Goal: Task Accomplishment & Management: Use online tool/utility

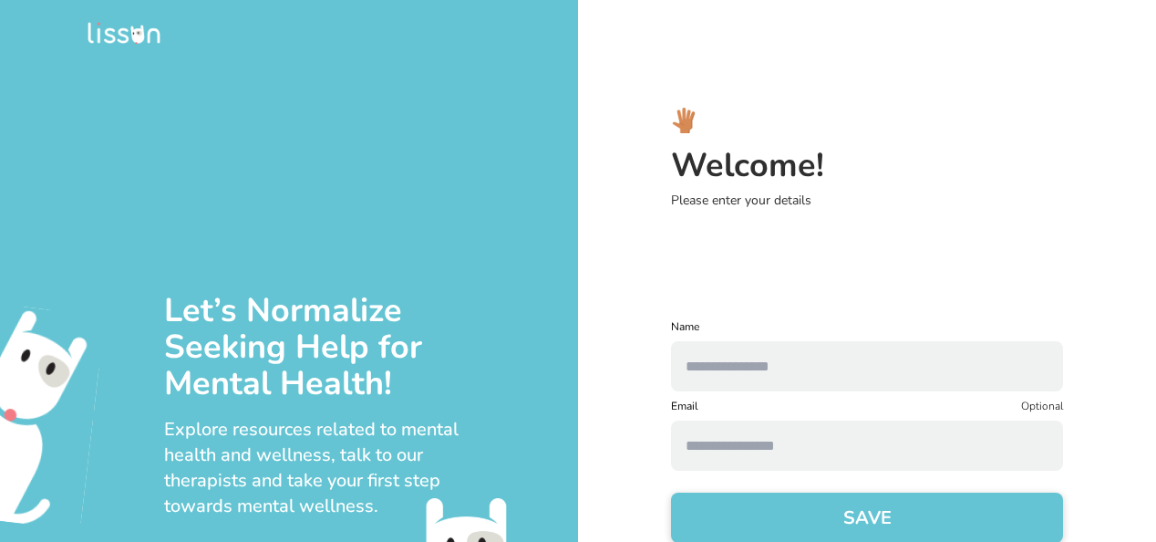
click at [856, 341] on input "text" at bounding box center [867, 366] width 392 height 50
type input "**********"
click at [777, 438] on input at bounding box center [867, 445] width 392 height 50
type input "**********"
click at [893, 447] on input "**********" at bounding box center [867, 445] width 392 height 50
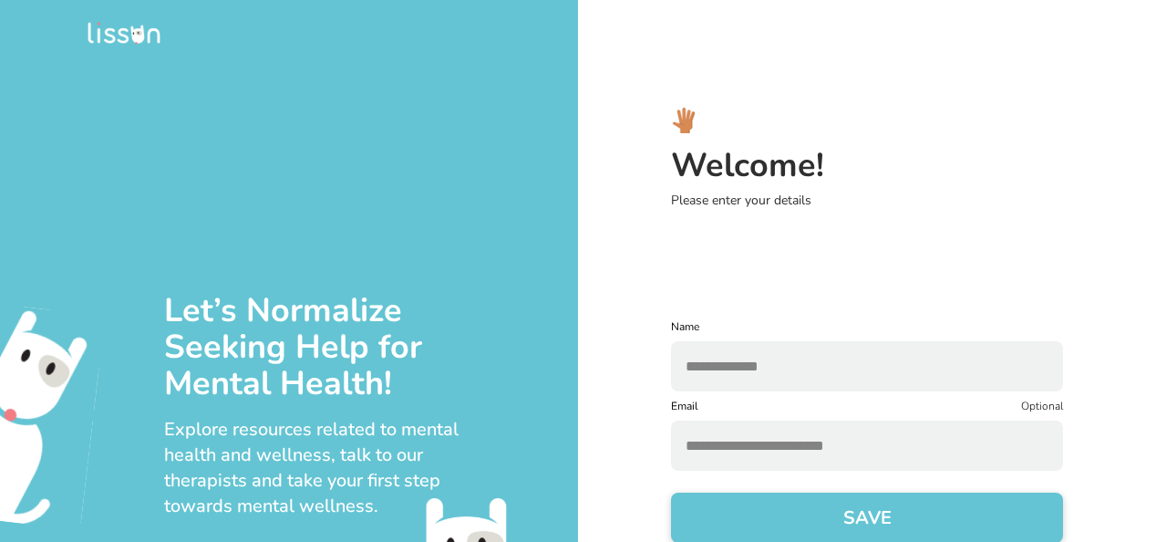
click at [802, 521] on button "SAVE" at bounding box center [867, 517] width 392 height 50
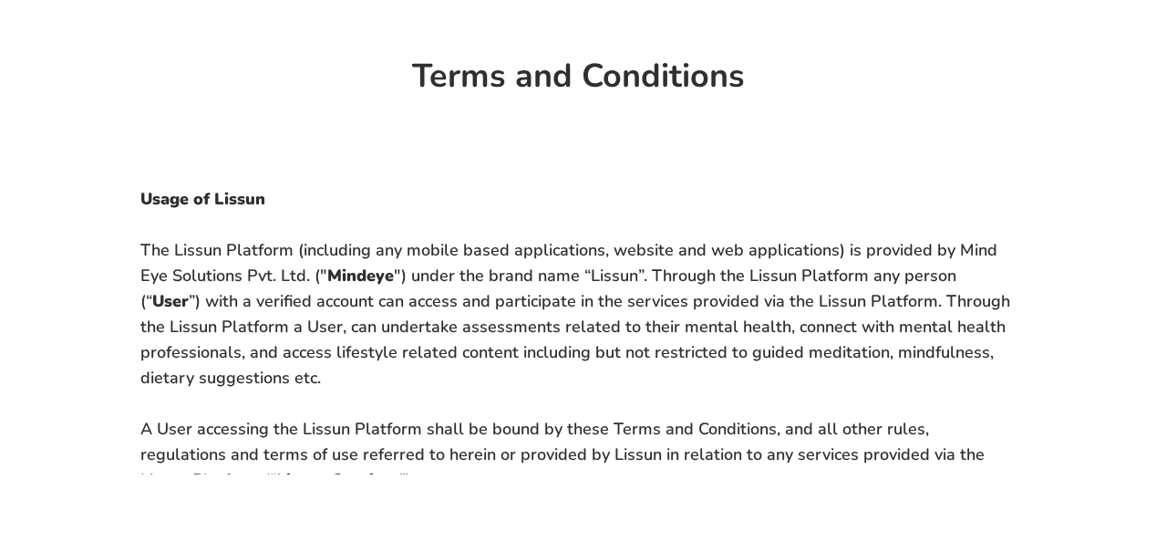
scroll to position [159, 0]
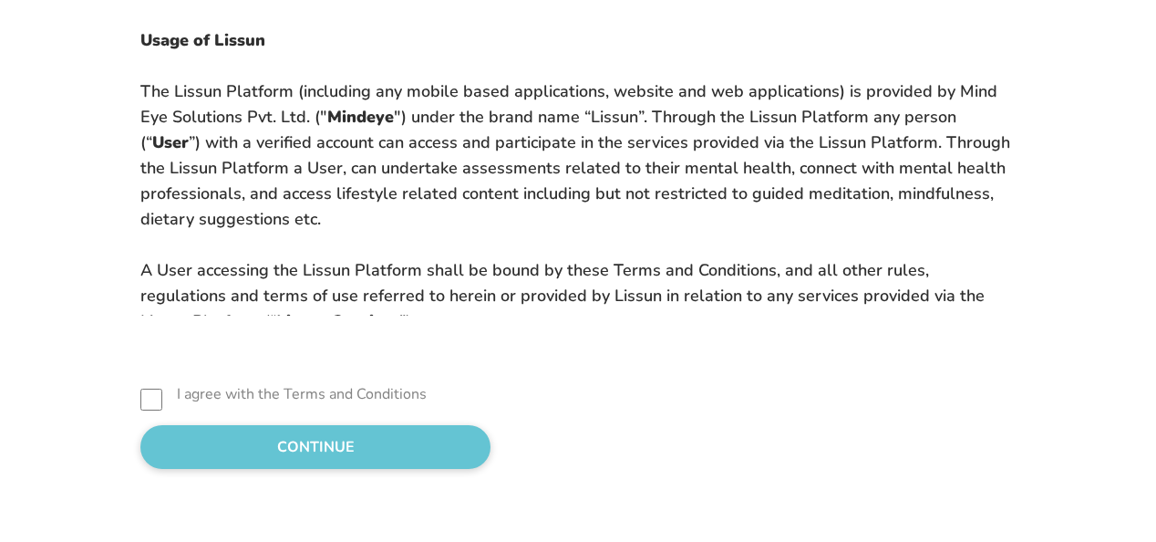
click at [232, 434] on button "CONTINUE" at bounding box center [315, 447] width 350 height 44
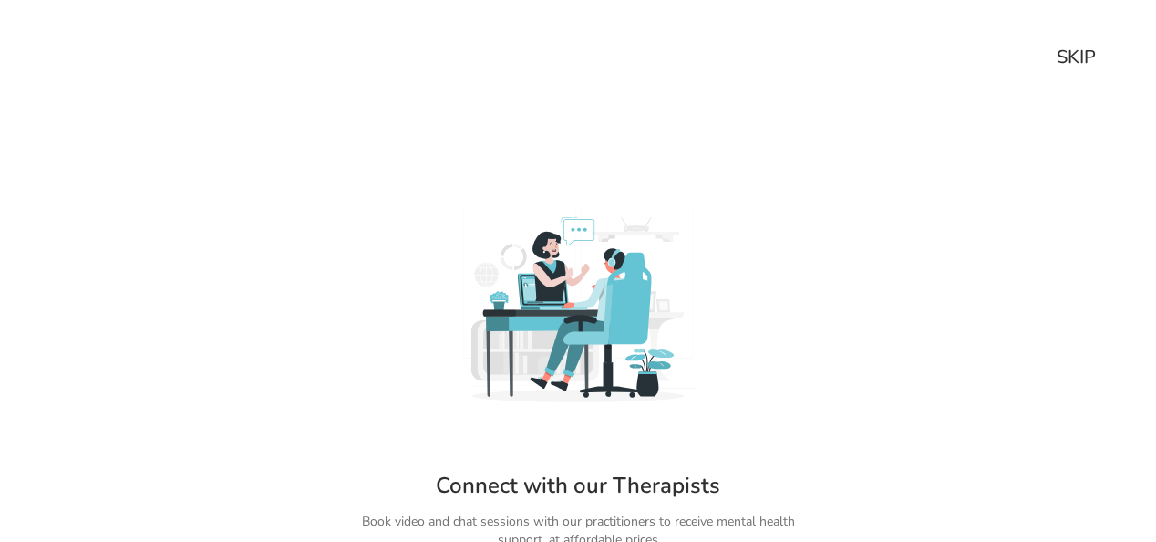
scroll to position [128, 0]
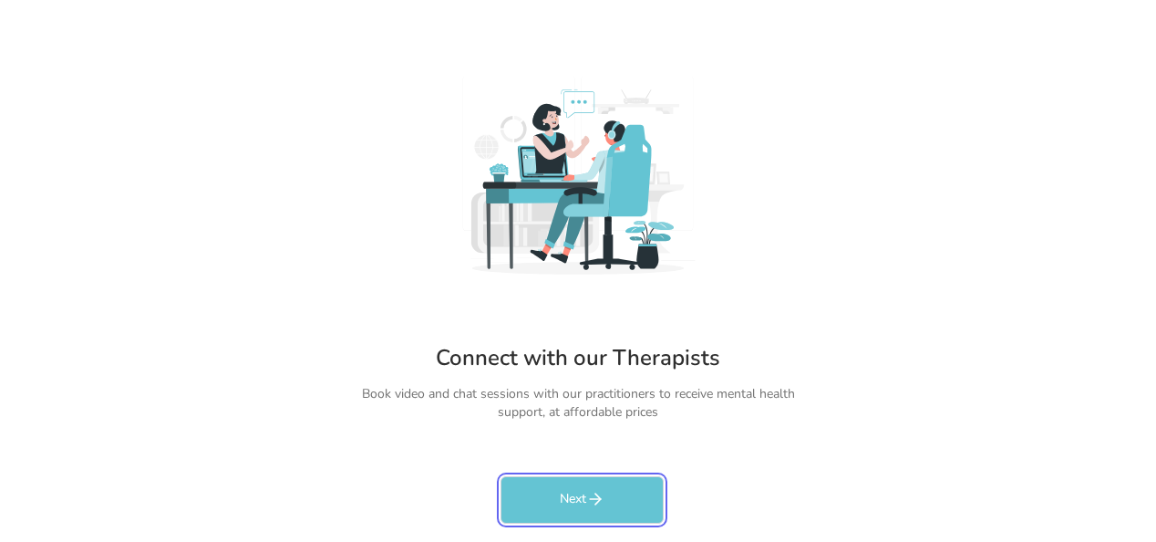
click at [598, 494] on icon "rectangleButtonColorCustom" at bounding box center [595, 499] width 18 height 18
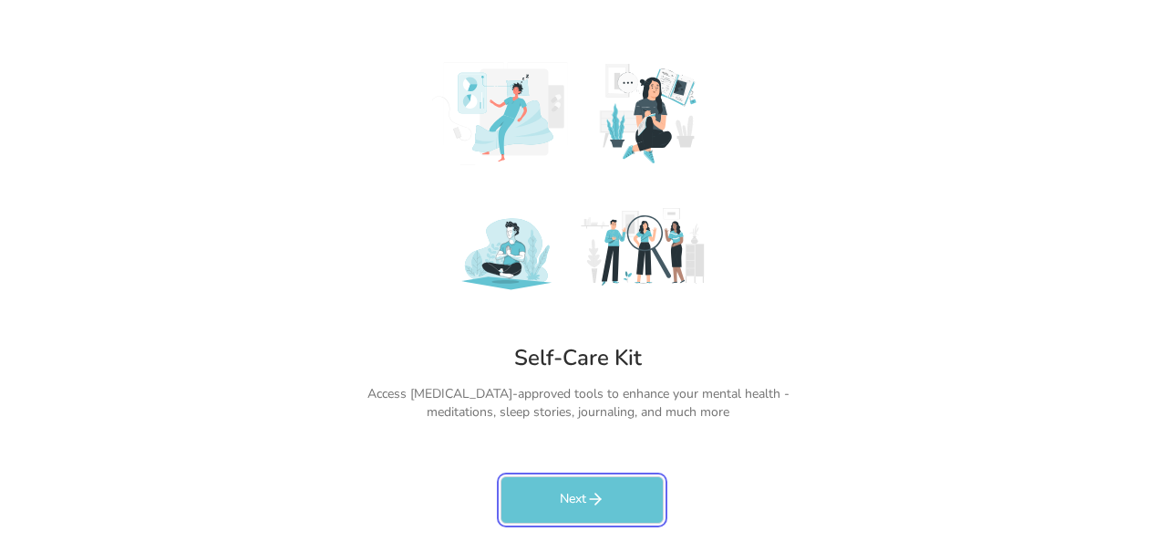
click at [598, 494] on icon "rectangleButtonColorCustom" at bounding box center [595, 499] width 18 height 18
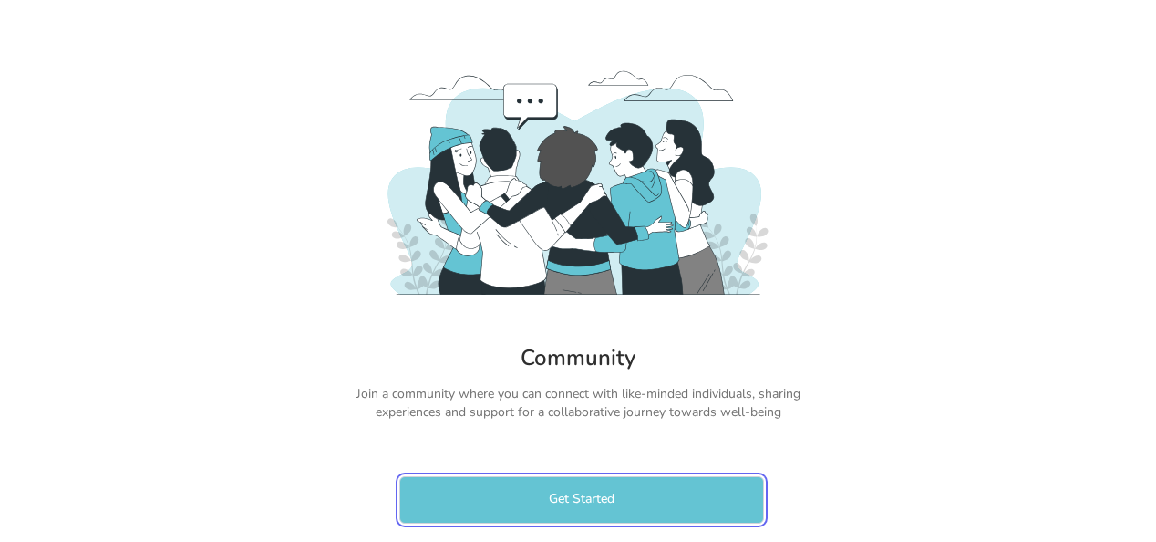
click at [598, 494] on button "Get Started" at bounding box center [581, 499] width 365 height 47
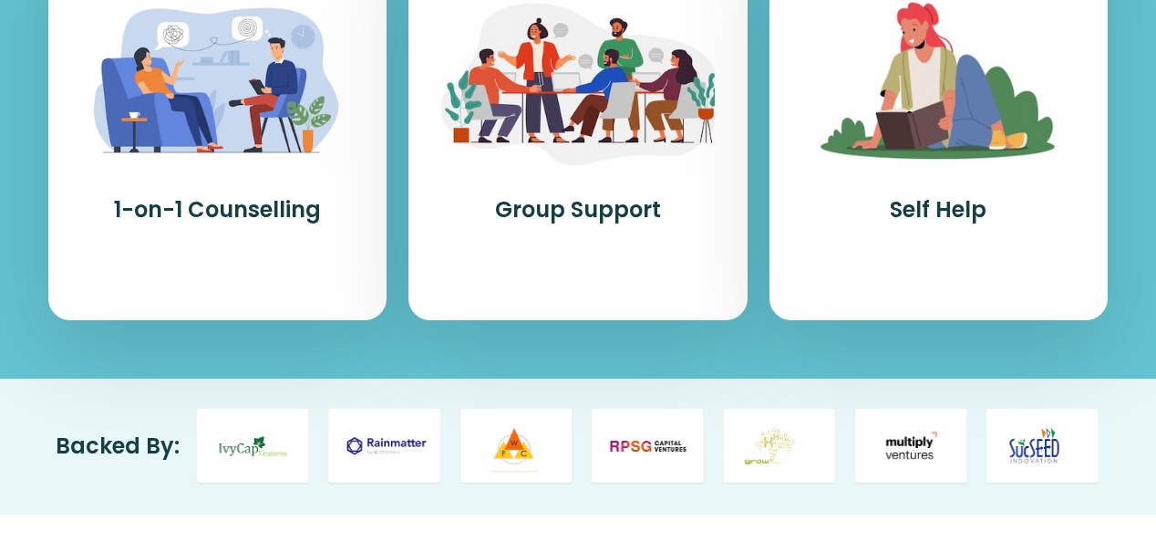
scroll to position [856, 0]
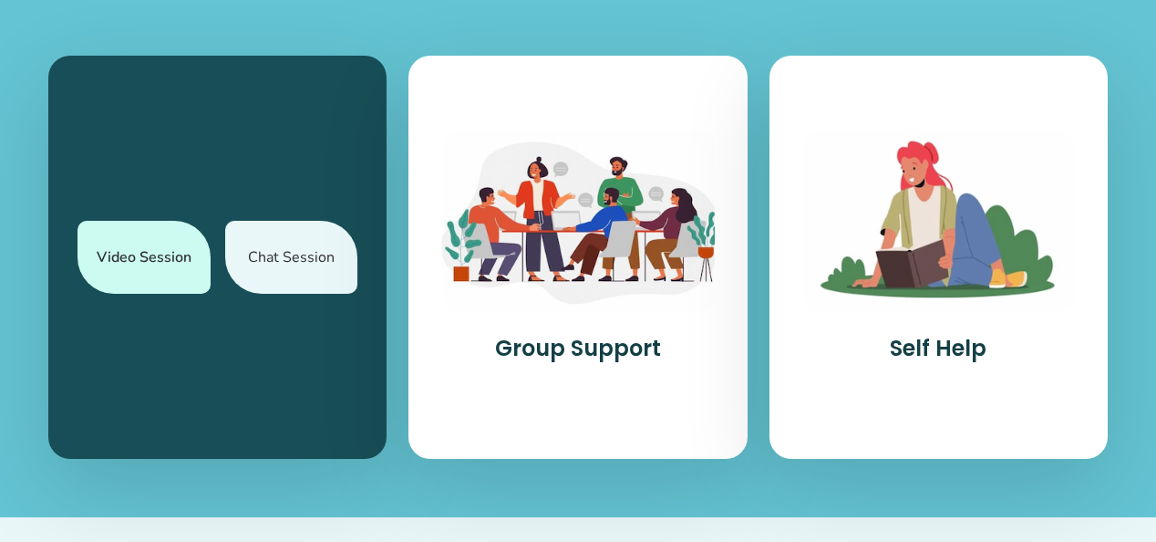
click at [174, 260] on div "Video Session" at bounding box center [143, 257] width 133 height 73
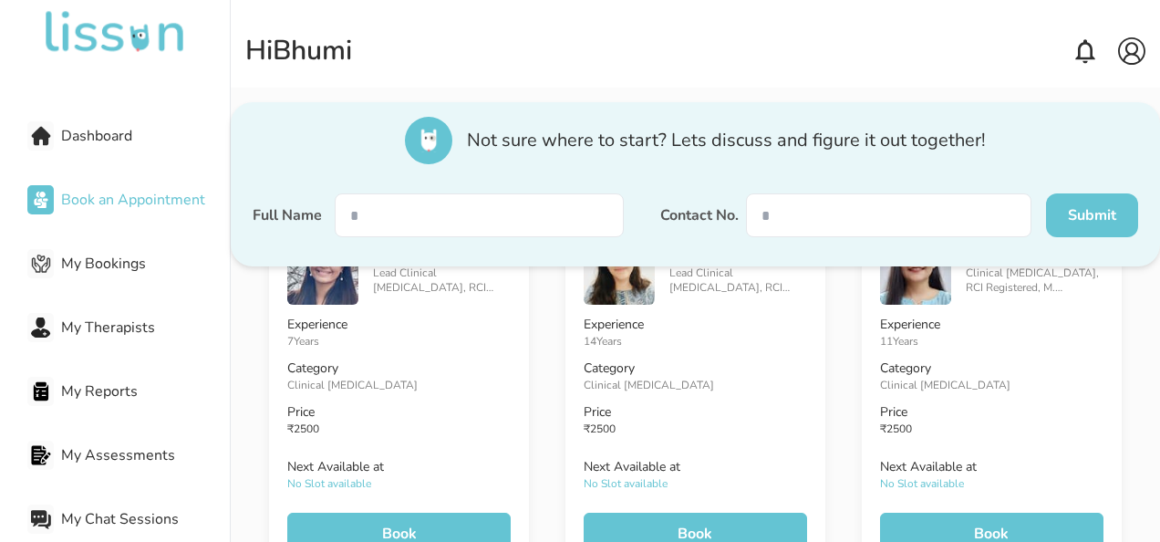
scroll to position [1548, 0]
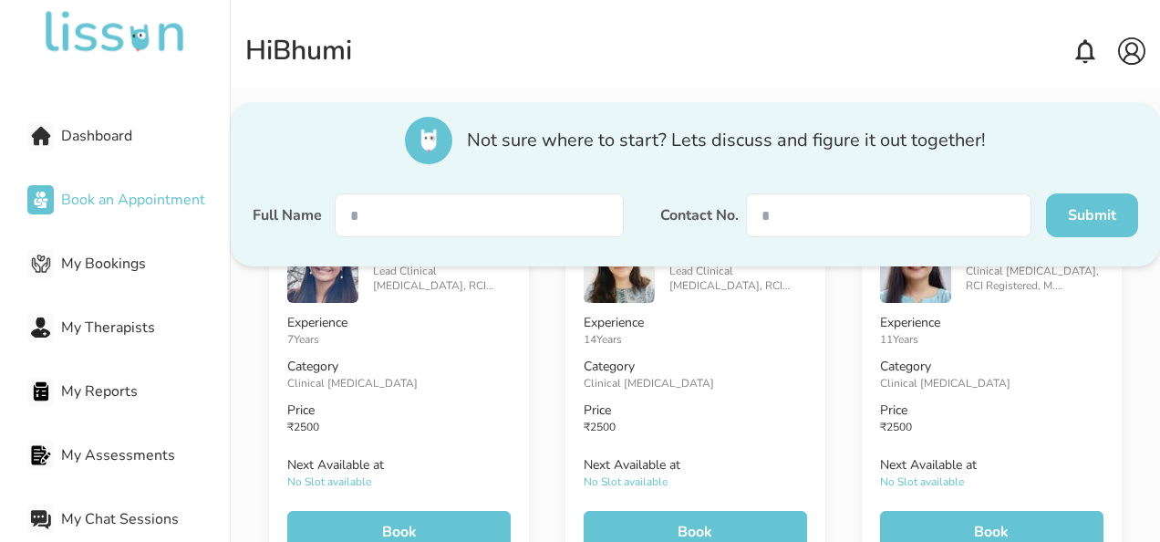
click at [160, 281] on div "Dashboard Book an Appointment My Bookings My Therapists My Reports My Assessmen…" at bounding box center [115, 302] width 230 height 483
click at [153, 334] on span "My Therapists" at bounding box center [145, 327] width 169 height 22
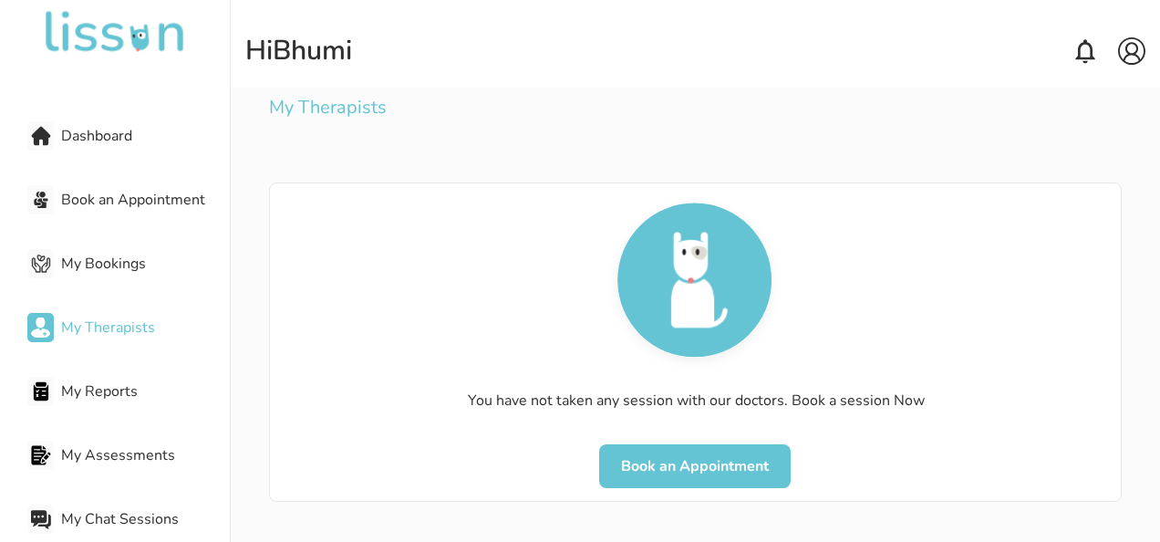
click at [127, 529] on div "My Chat Sessions" at bounding box center [128, 519] width 202 height 36
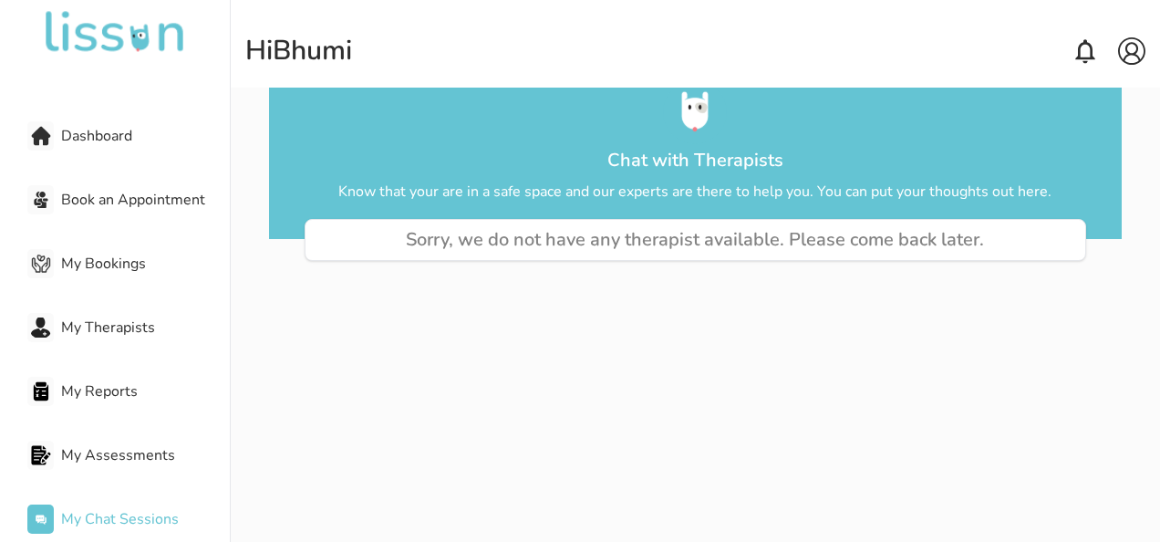
click at [69, 139] on span "Dashboard" at bounding box center [145, 136] width 169 height 22
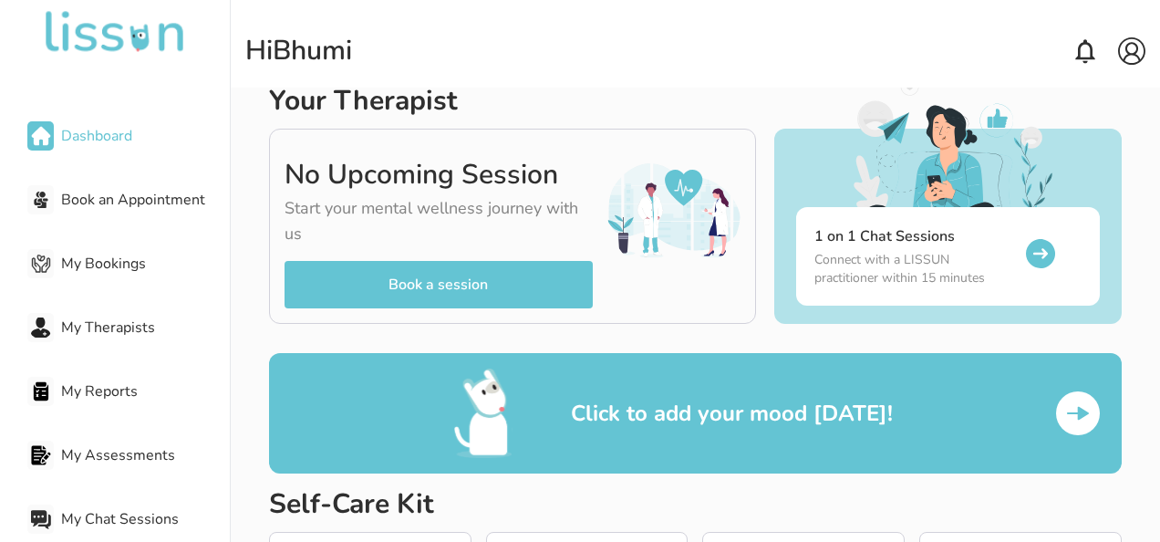
scroll to position [55, 0]
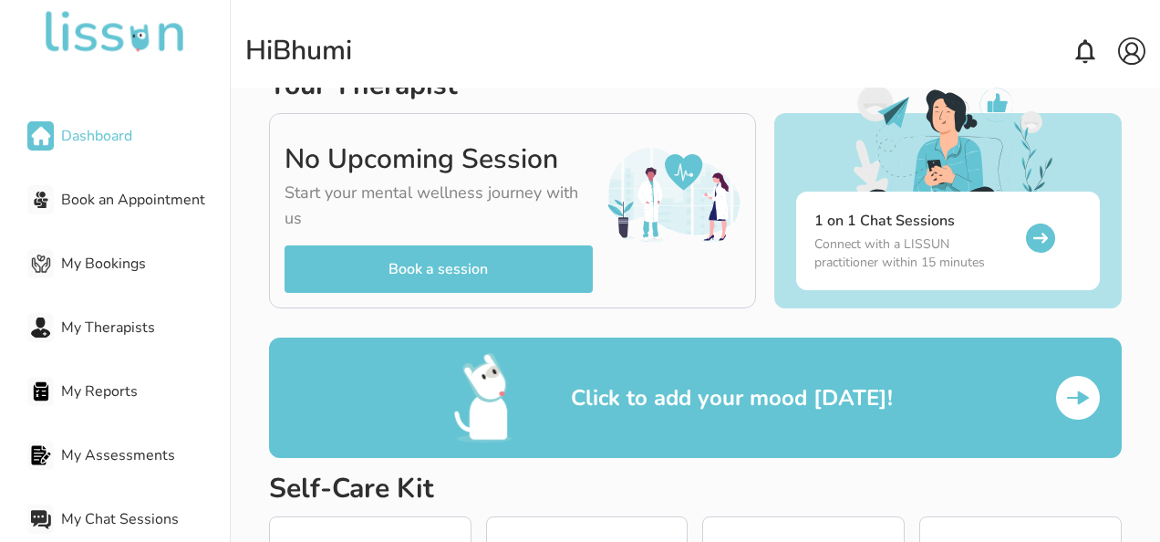
click at [972, 233] on div "1 on 1 Chat Sessions Connect with a LISSUN practitioner within 15 minutes" at bounding box center [914, 241] width 201 height 62
click at [1026, 236] on img at bounding box center [1040, 237] width 29 height 29
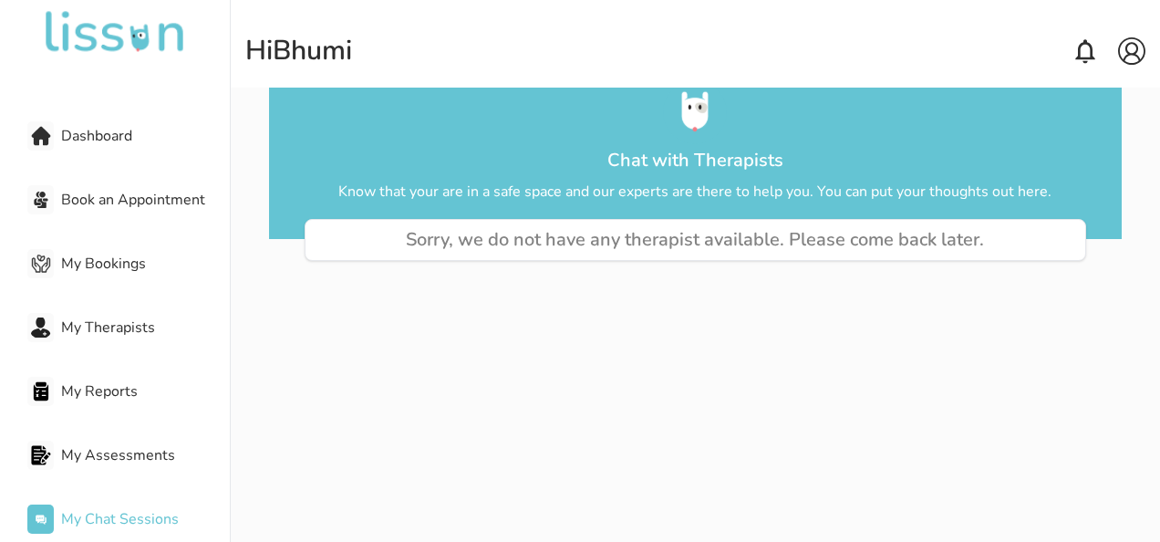
click at [144, 195] on span "Book an Appointment" at bounding box center [145, 200] width 169 height 22
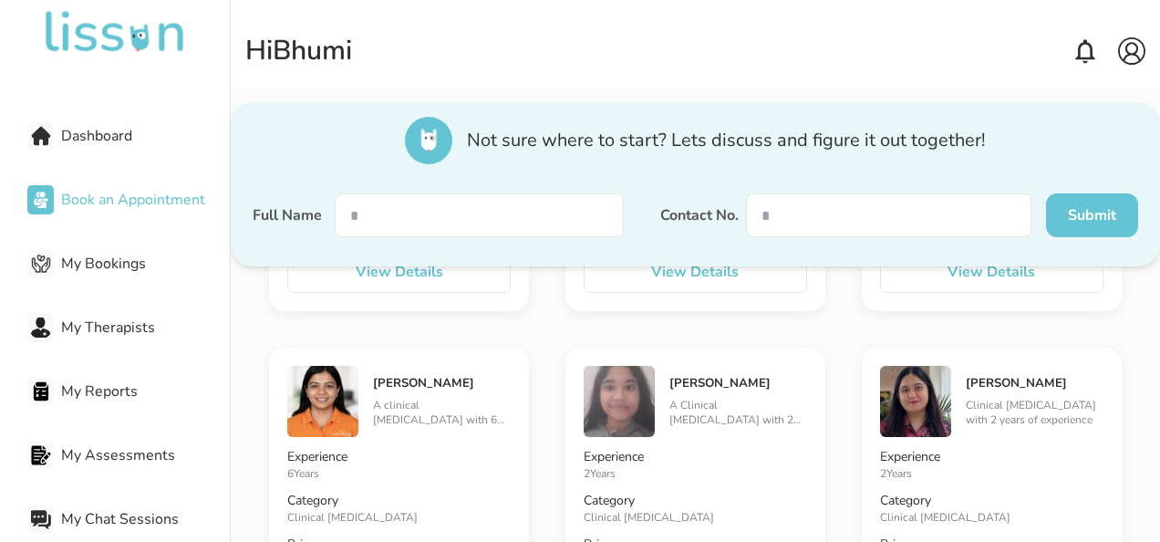
scroll to position [965, 0]
click at [160, 139] on span "Dashboard" at bounding box center [145, 136] width 169 height 22
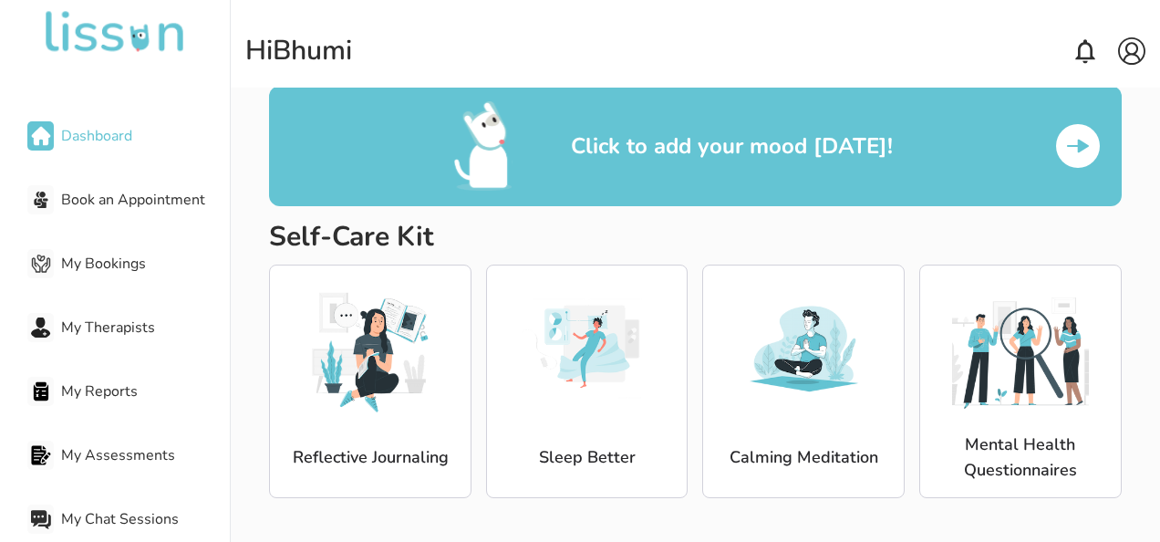
scroll to position [304, 0]
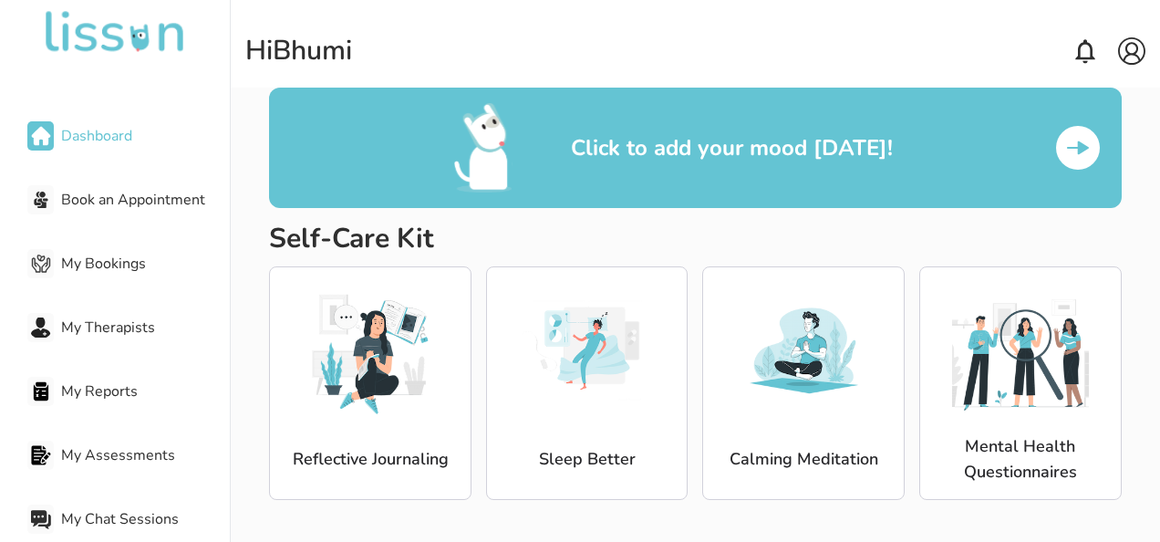
click at [962, 397] on img at bounding box center [1020, 350] width 137 height 137
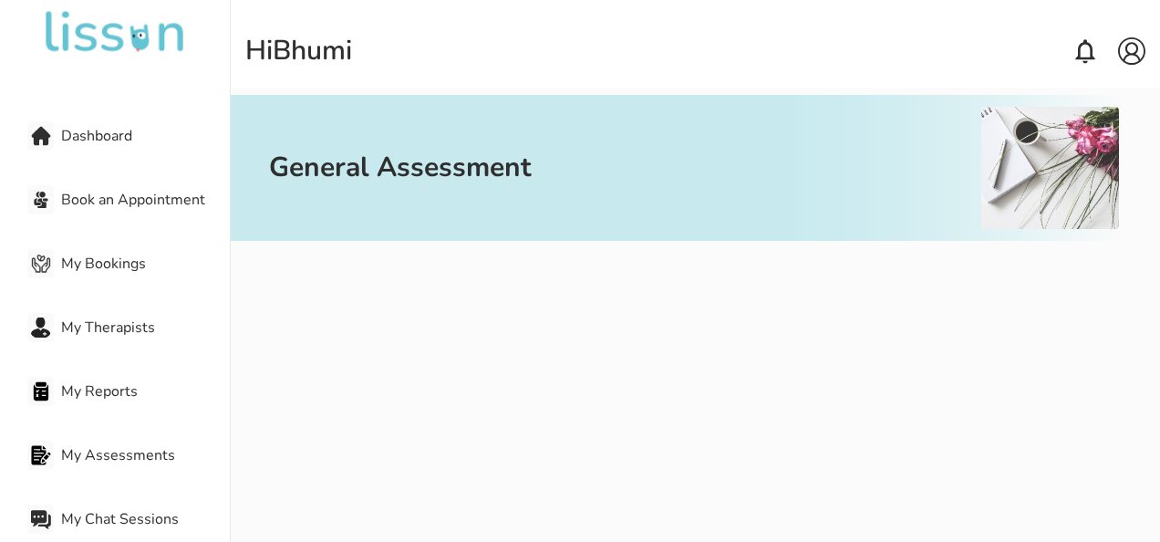
click at [467, 186] on div "General Assessment" at bounding box center [588, 168] width 639 height 146
click at [89, 152] on div "Dashboard" at bounding box center [128, 136] width 202 height 36
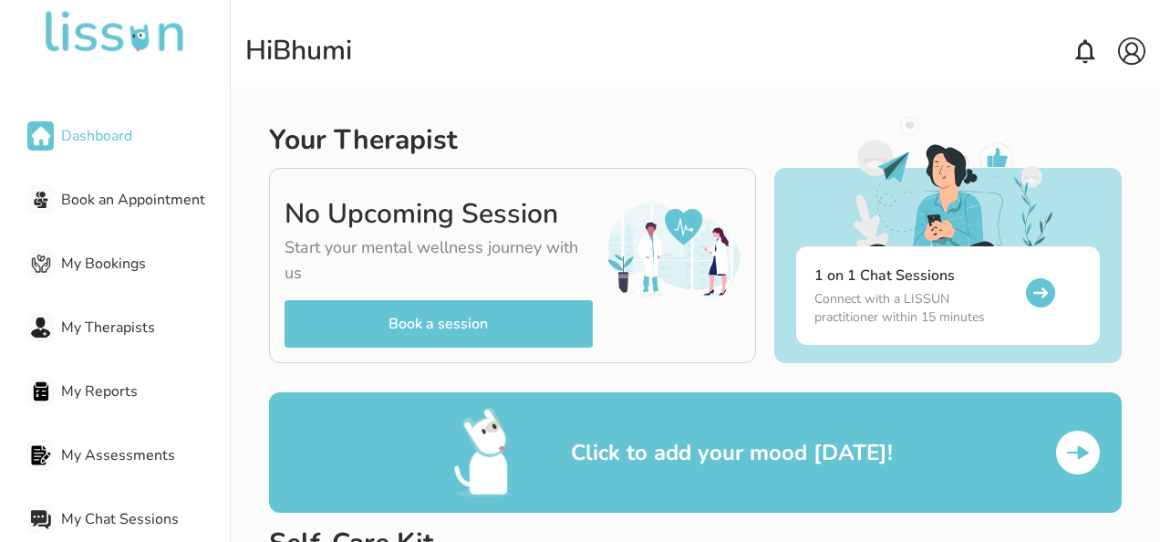
click at [97, 132] on span "Dashboard" at bounding box center [145, 136] width 169 height 22
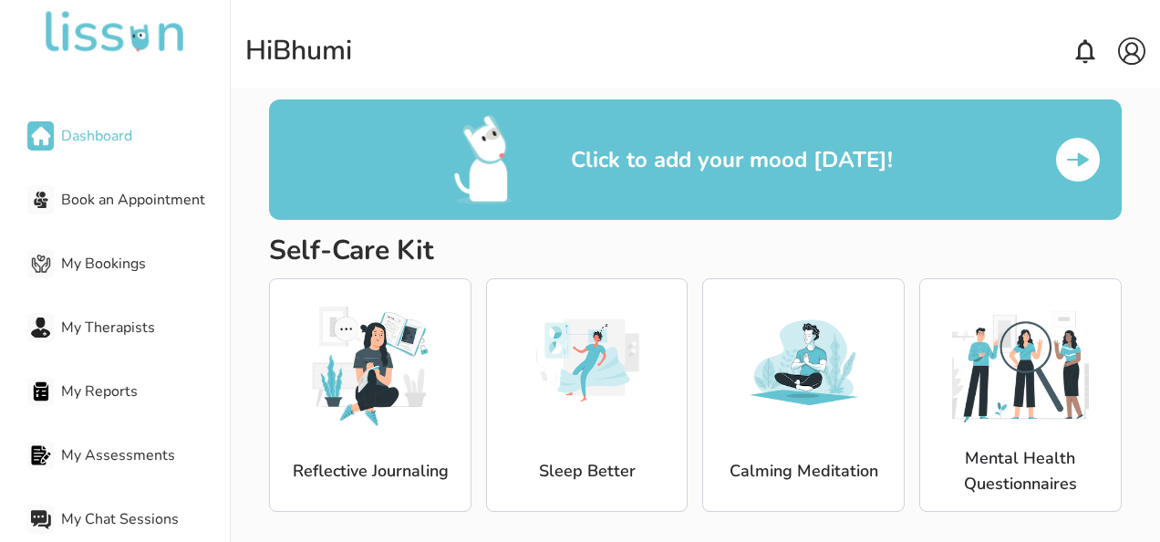
scroll to position [304, 0]
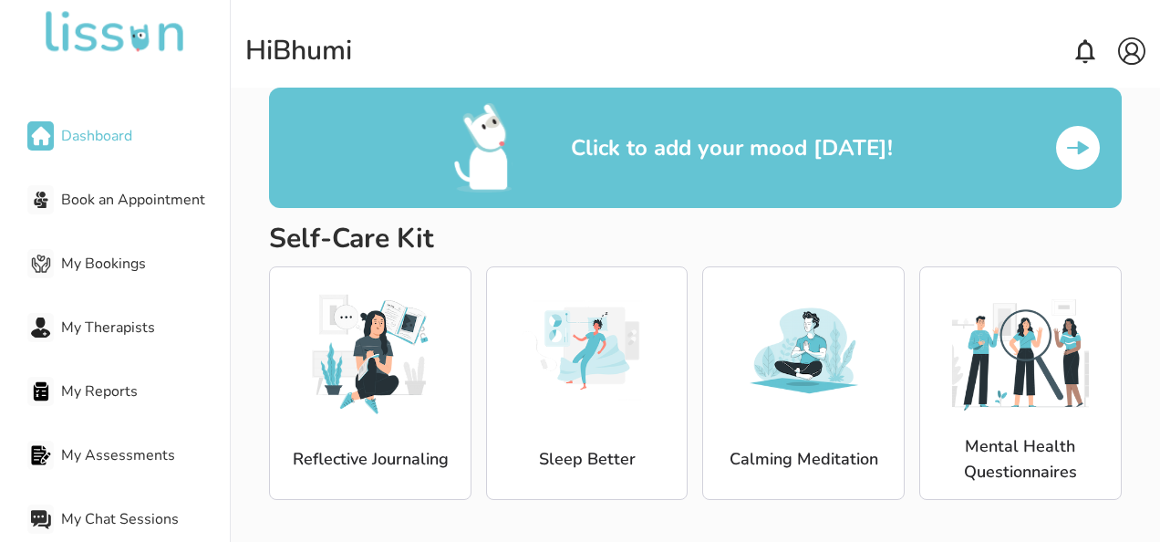
click at [1075, 139] on img at bounding box center [1077, 147] width 29 height 29
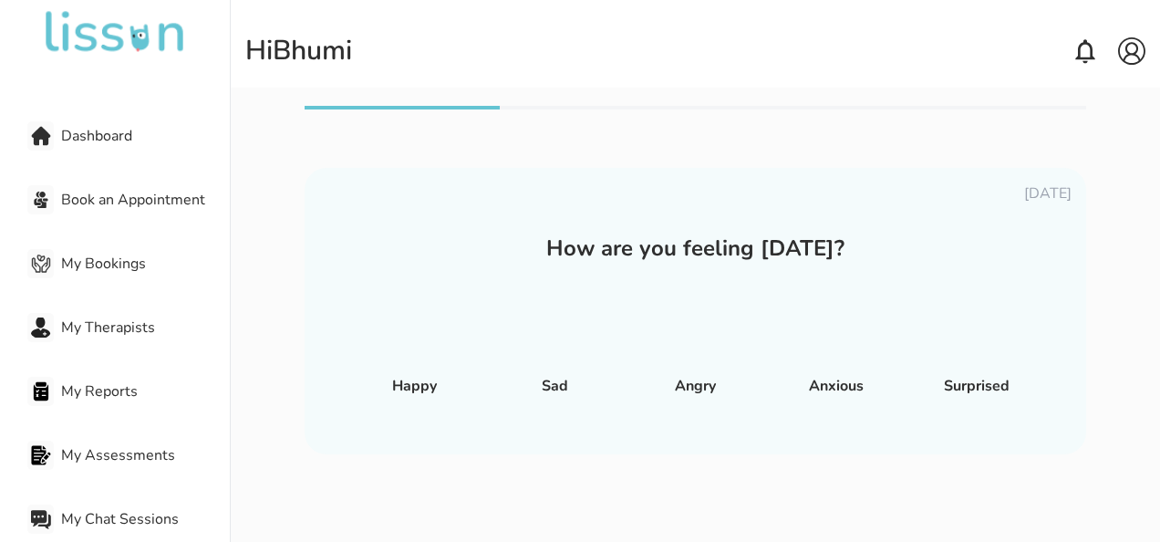
scroll to position [18, 0]
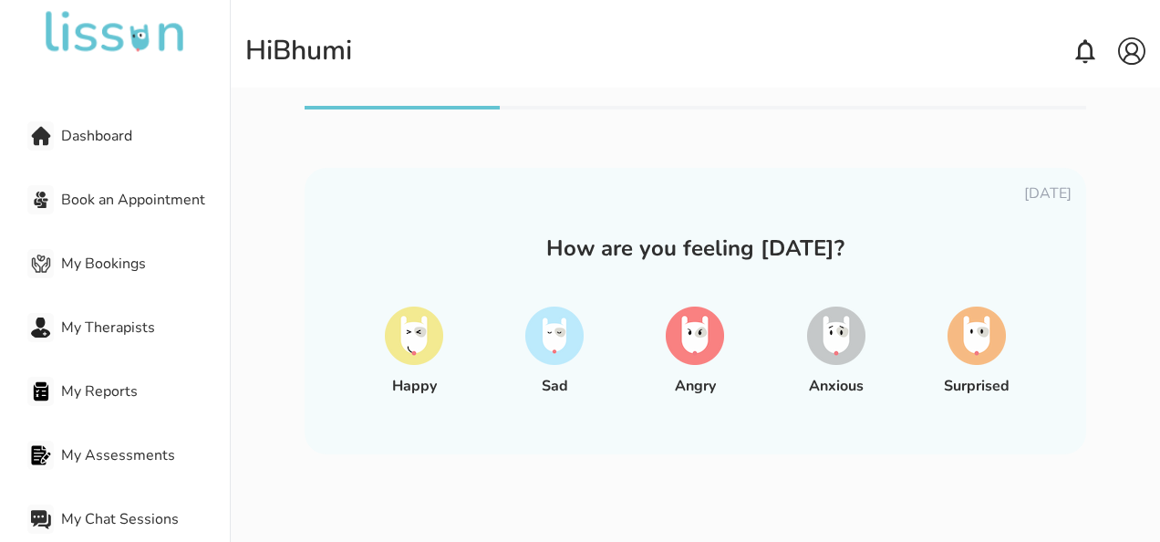
click at [849, 152] on div "[DATE] How are you feeling [DATE]? Happy Sad Angry Anxious Surprised" at bounding box center [694, 309] width 780 height 407
click at [835, 333] on img at bounding box center [836, 335] width 58 height 58
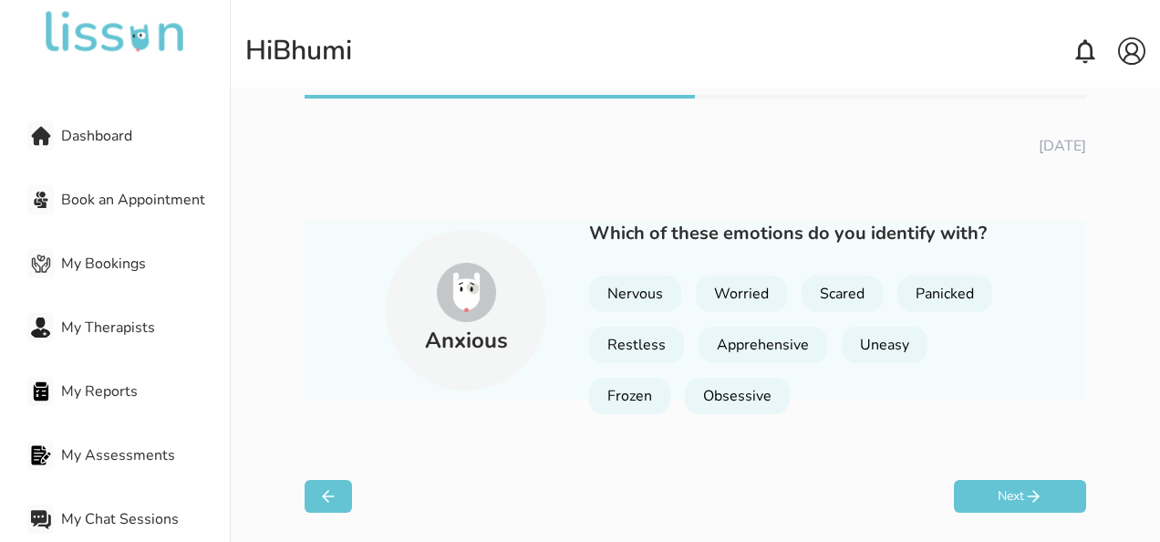
click at [667, 297] on div "Nervous" at bounding box center [635, 293] width 92 height 36
click at [904, 347] on div "Uneasy" at bounding box center [884, 344] width 86 height 36
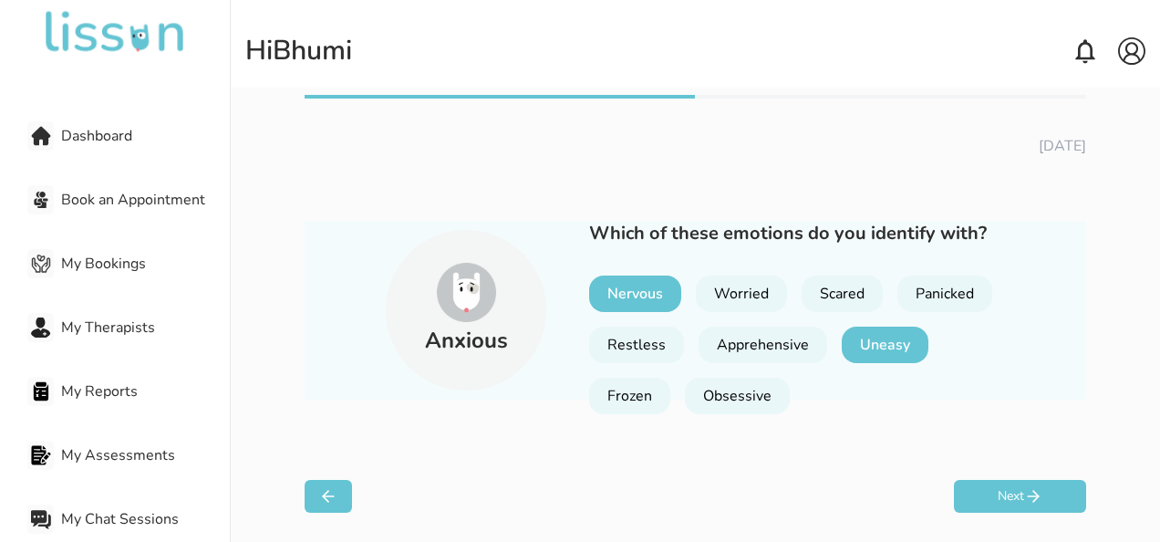
click at [749, 297] on div "Worried" at bounding box center [741, 293] width 91 height 36
click at [1005, 501] on button "Next" at bounding box center [1020, 496] width 132 height 33
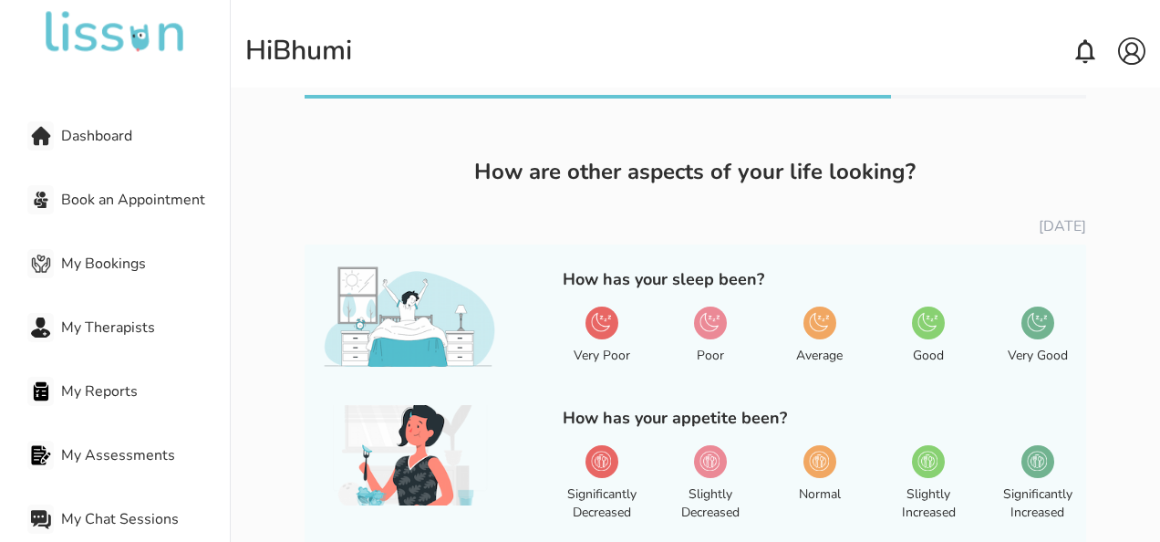
click at [934, 330] on img at bounding box center [927, 322] width 20 height 20
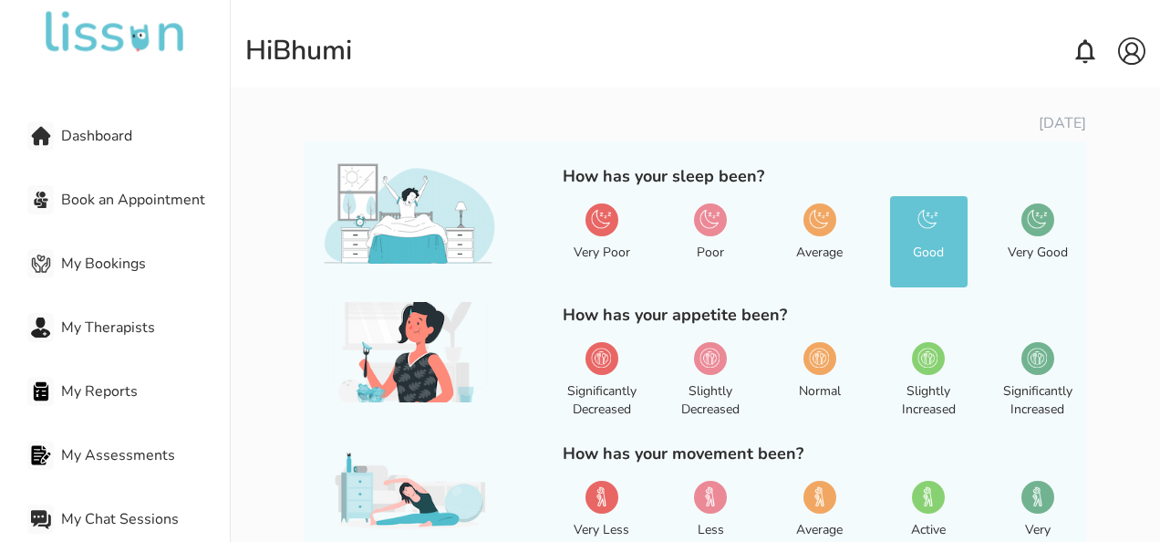
scroll to position [133, 0]
click at [815, 366] on img at bounding box center [819, 356] width 20 height 20
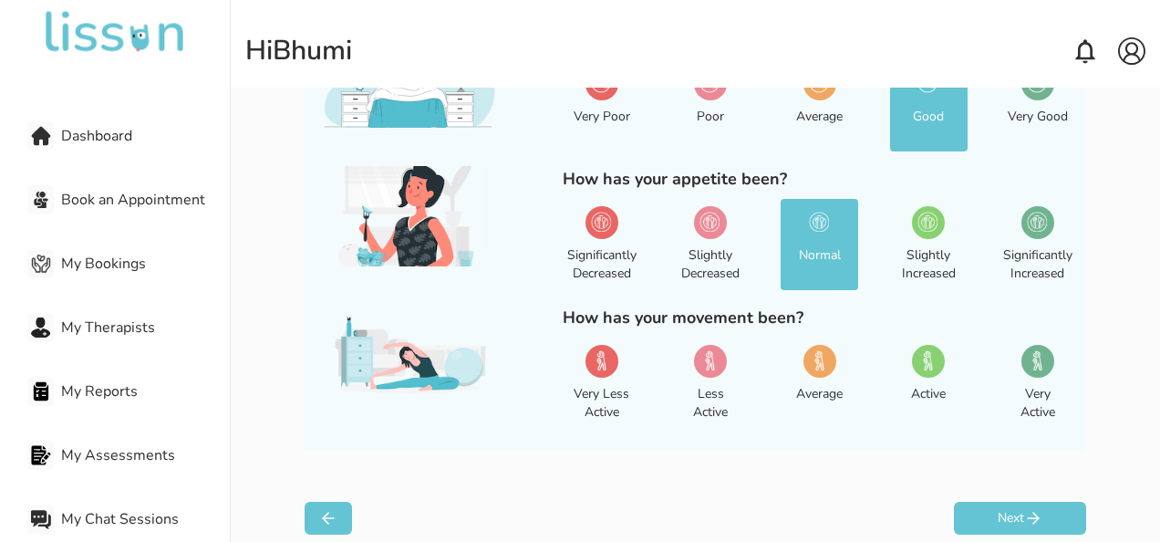
scroll to position [290, 0]
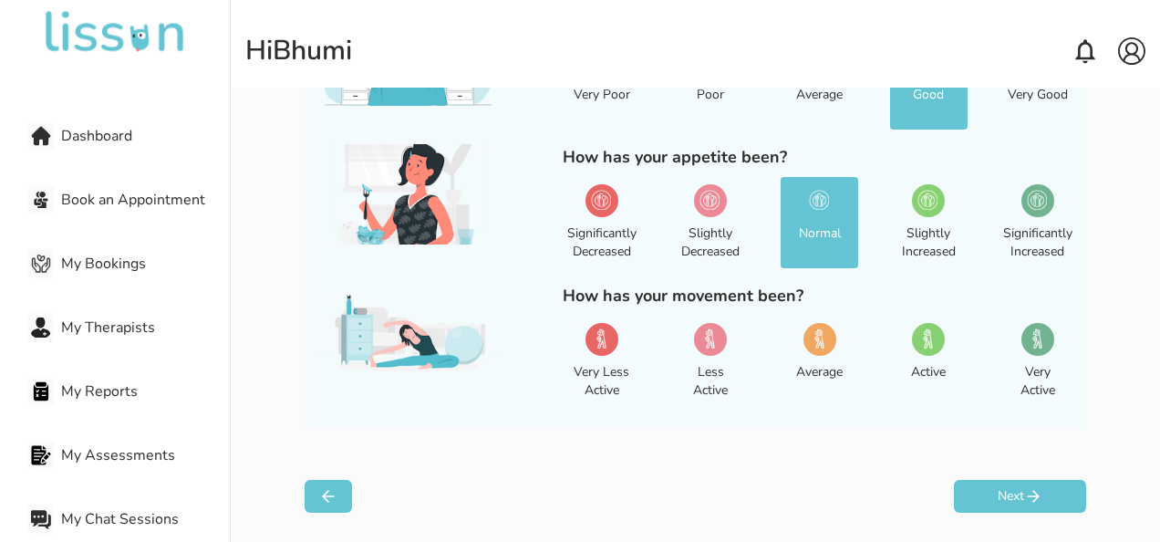
click at [710, 349] on div at bounding box center [710, 339] width 33 height 33
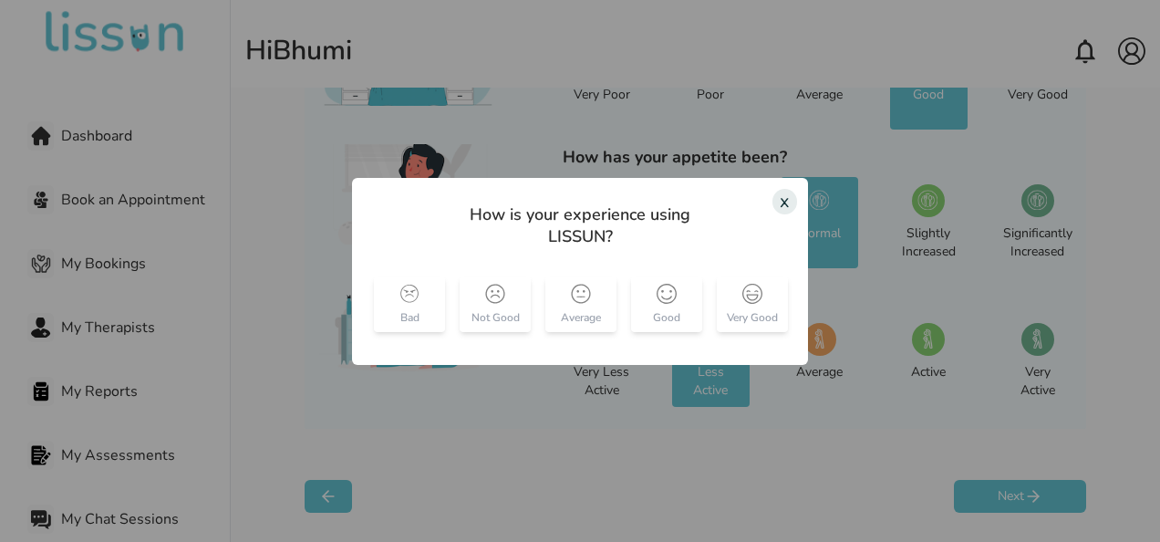
click at [821, 351] on div "Dashboard Book an Appointment My Bookings My Therapists My Reports My Assessmen…" at bounding box center [580, 271] width 1160 height 542
click at [785, 206] on div "x" at bounding box center [784, 202] width 25 height 26
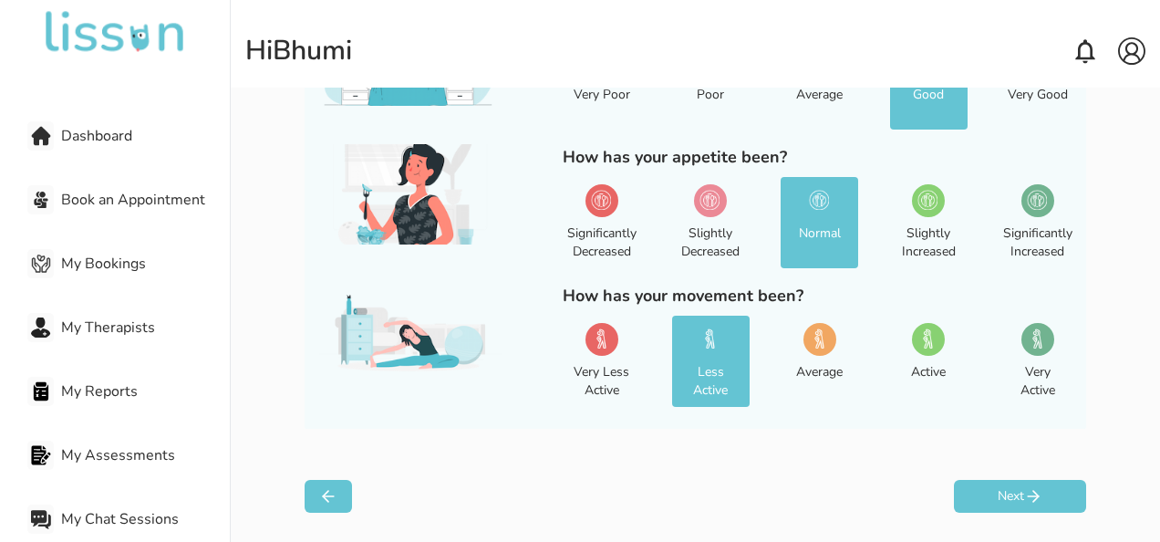
click at [844, 363] on div "Average" at bounding box center [818, 360] width 77 height 91
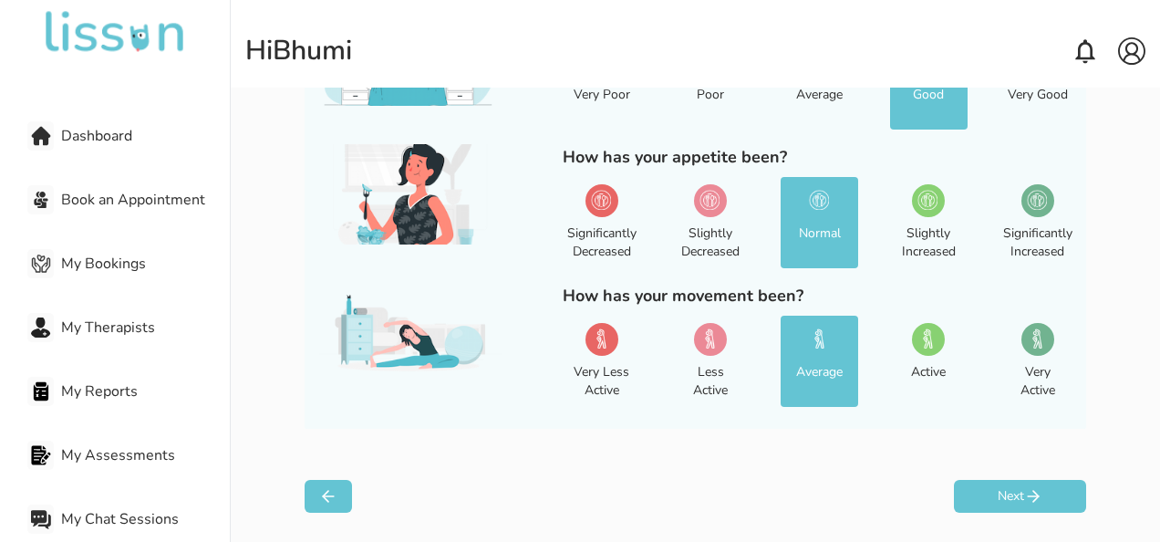
click at [997, 514] on div "How are other aspects of your life looking? [DATE] How has your sleep been? Ver…" at bounding box center [695, 202] width 852 height 737
click at [997, 505] on button "Next" at bounding box center [1020, 496] width 132 height 33
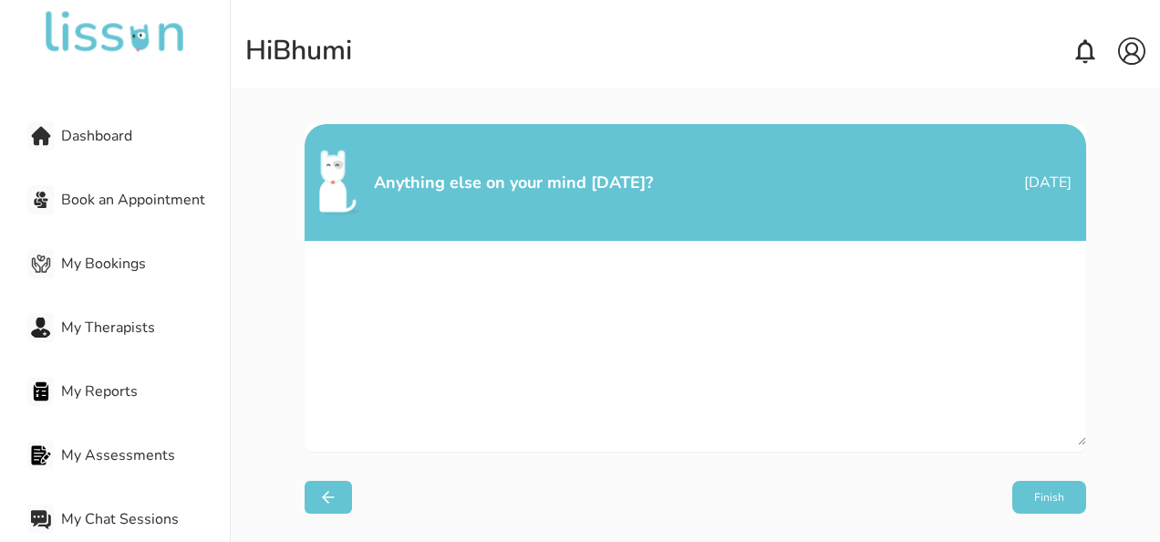
click at [1054, 501] on button "Finish" at bounding box center [1049, 496] width 74 height 33
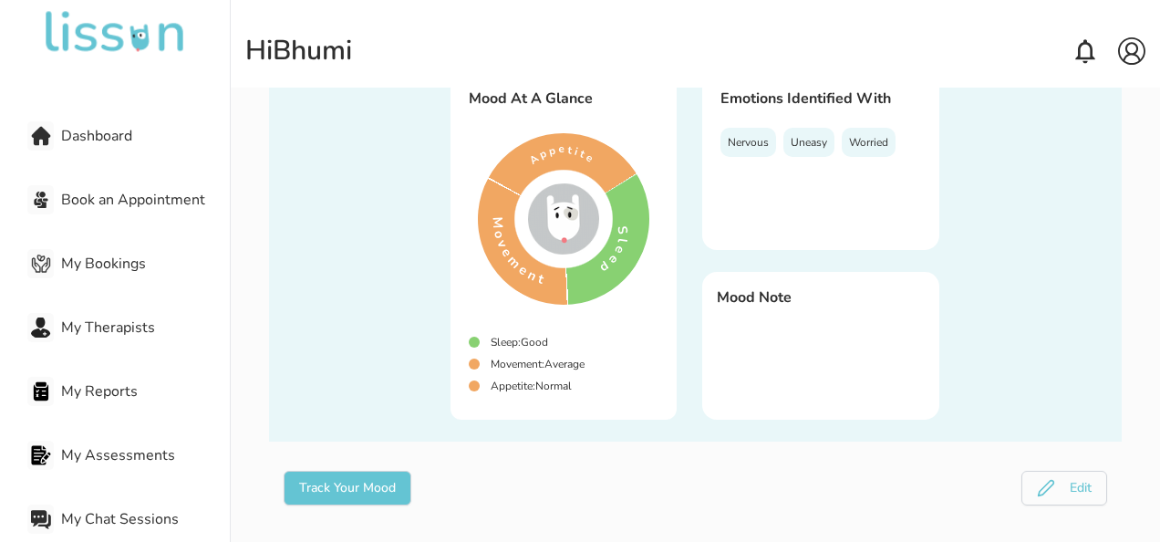
scroll to position [181, 0]
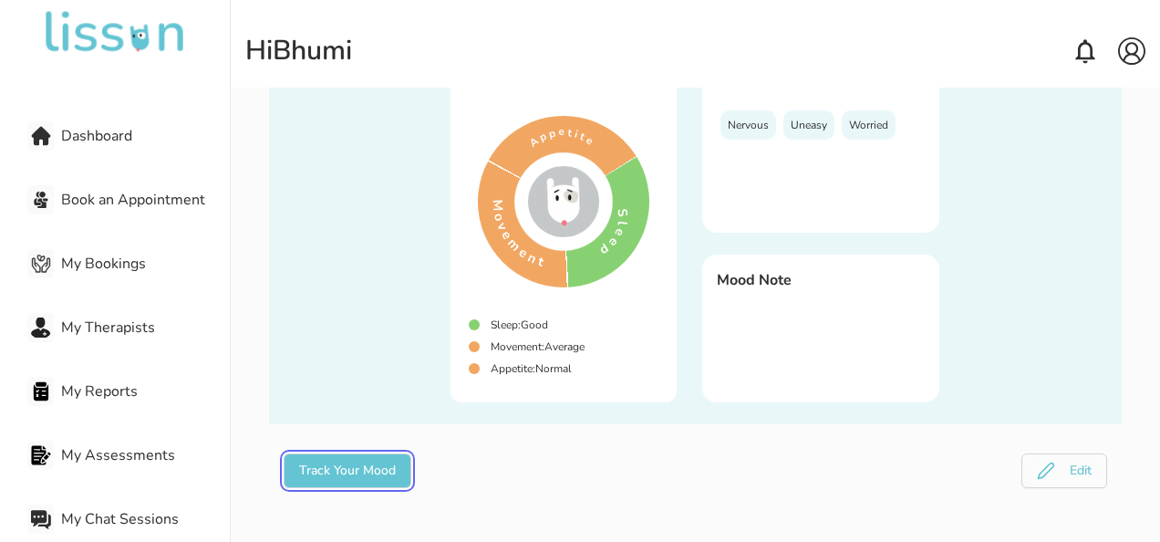
click at [332, 458] on button "Track Your Mood" at bounding box center [348, 470] width 128 height 35
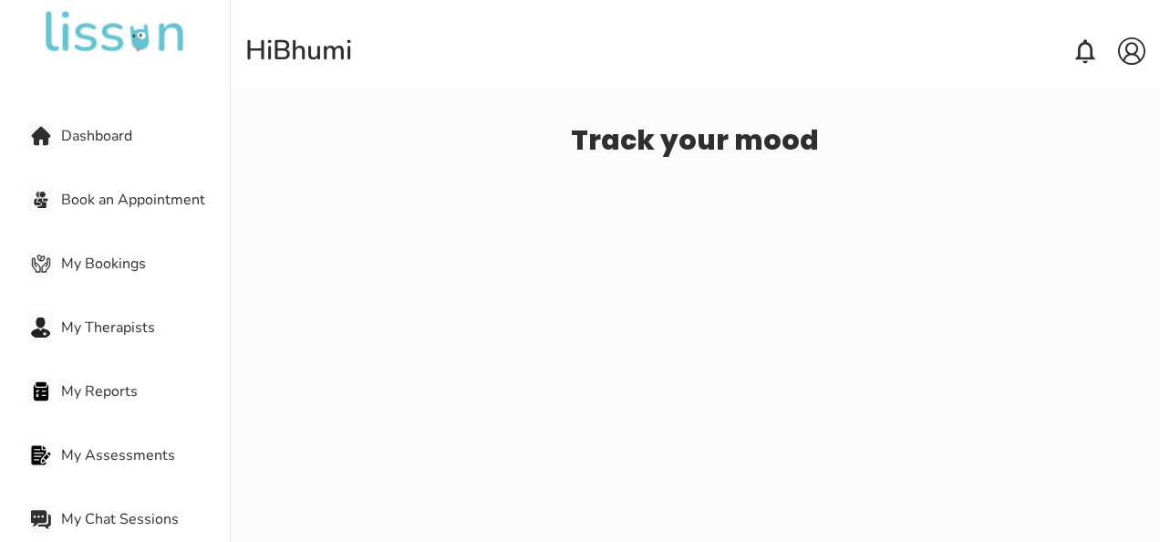
select select "**********"
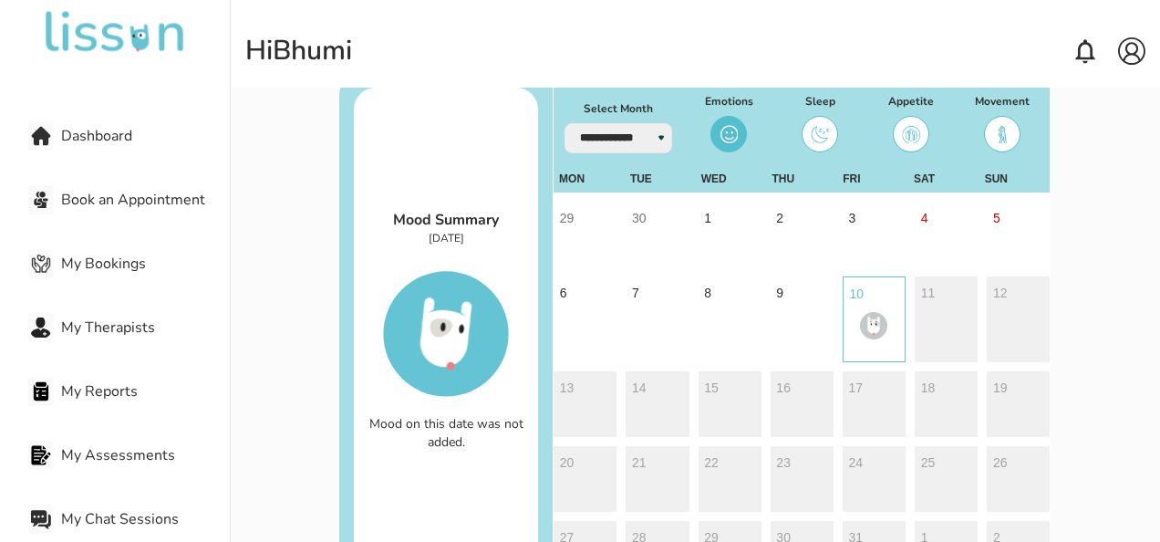
scroll to position [193, 0]
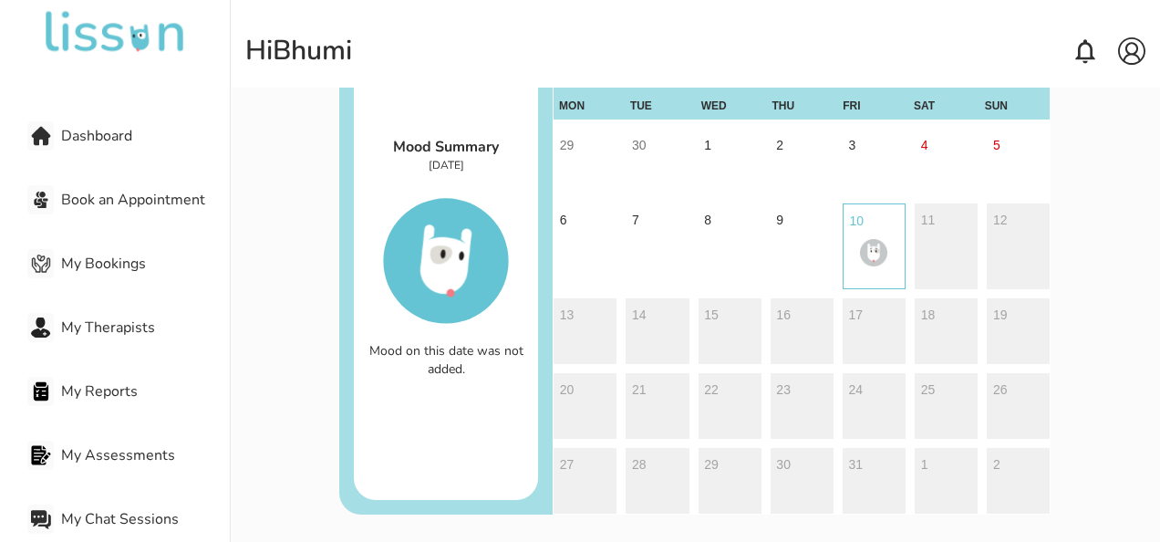
click at [91, 137] on span "Dashboard" at bounding box center [145, 136] width 169 height 22
